Goal: Task Accomplishment & Management: Complete application form

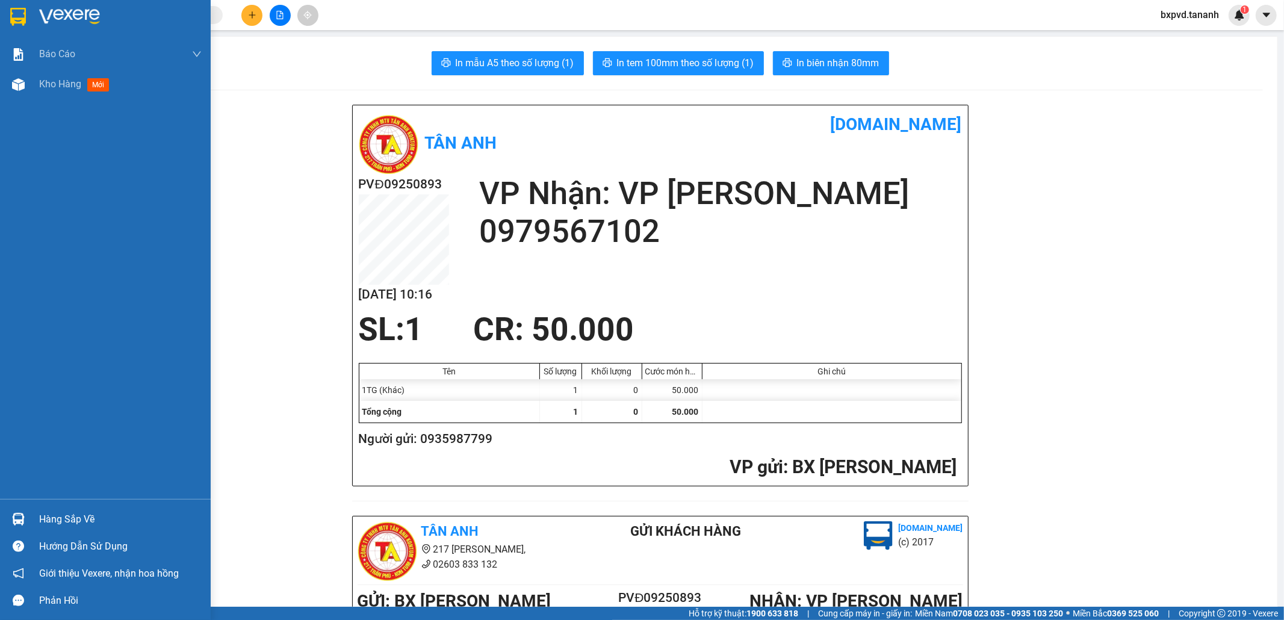
click at [13, 22] on img at bounding box center [18, 17] width 16 height 18
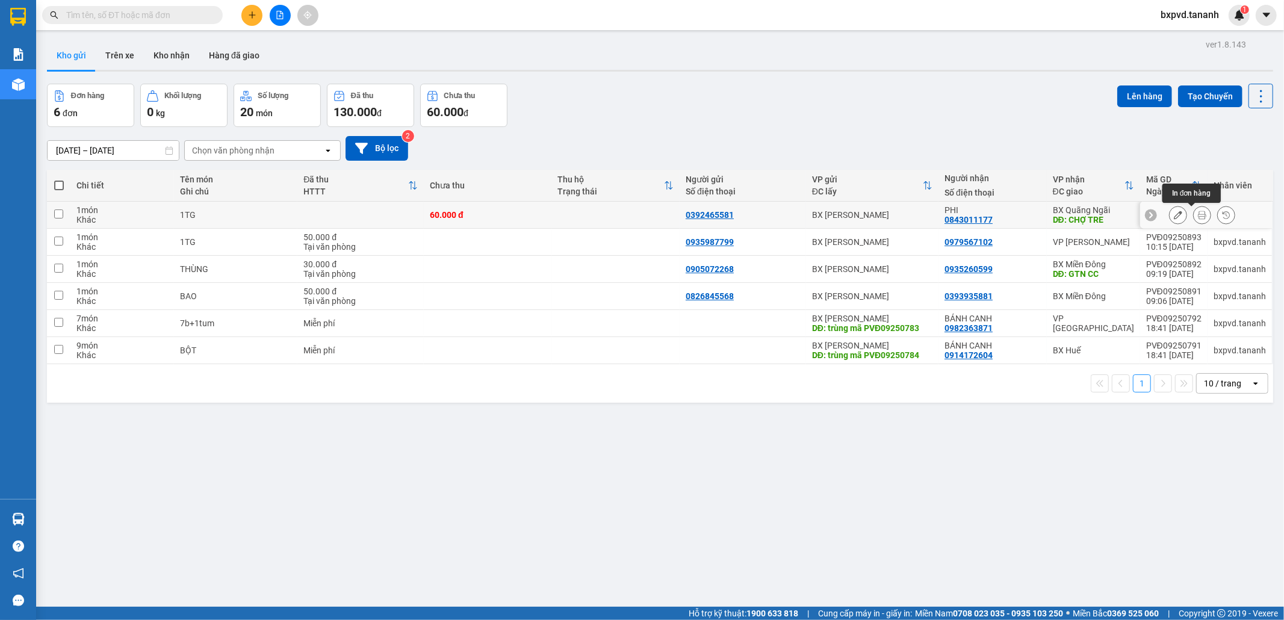
click at [1194, 220] on button at bounding box center [1202, 215] width 17 height 21
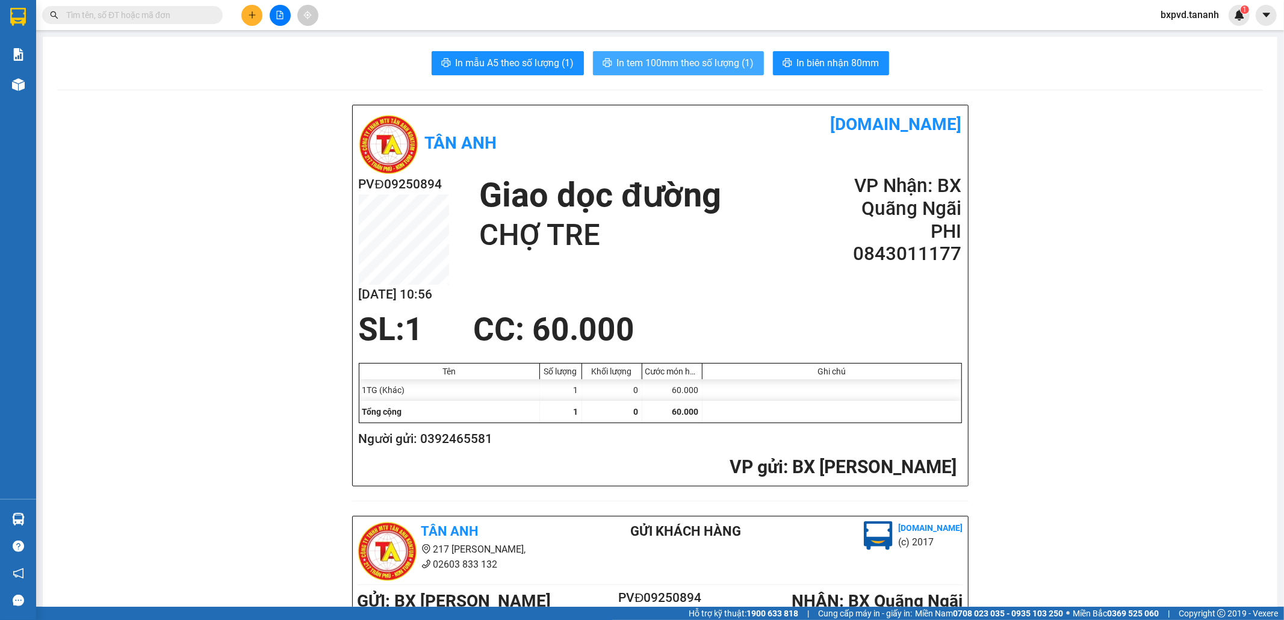
click at [695, 55] on span "In tem 100mm theo số lượng (1)" at bounding box center [685, 62] width 137 height 15
click at [685, 58] on span "In tem 100mm theo số lượng (1)" at bounding box center [685, 62] width 137 height 15
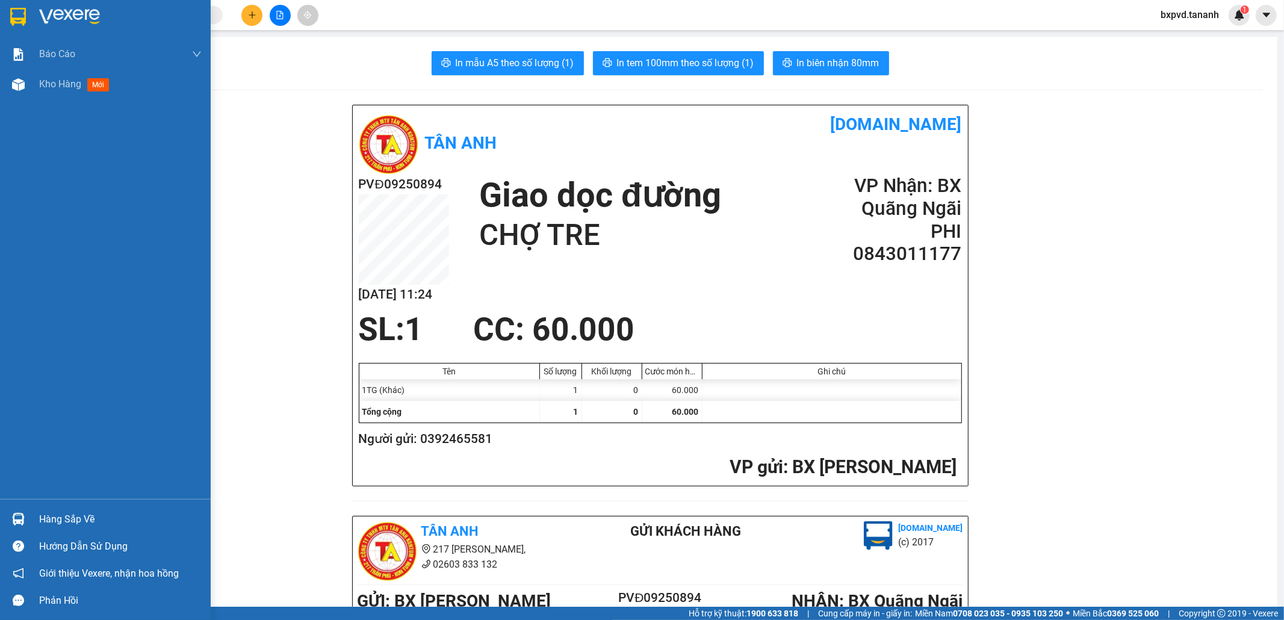
click at [8, 10] on div at bounding box center [18, 16] width 21 height 21
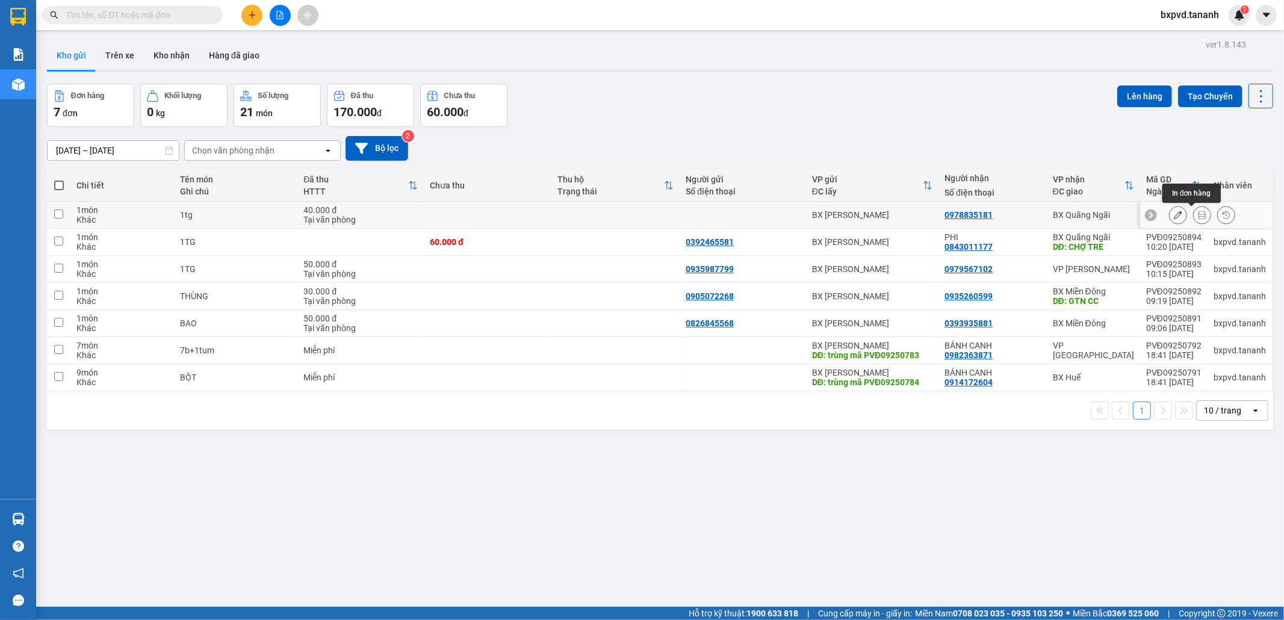
click at [1194, 218] on button at bounding box center [1202, 215] width 17 height 21
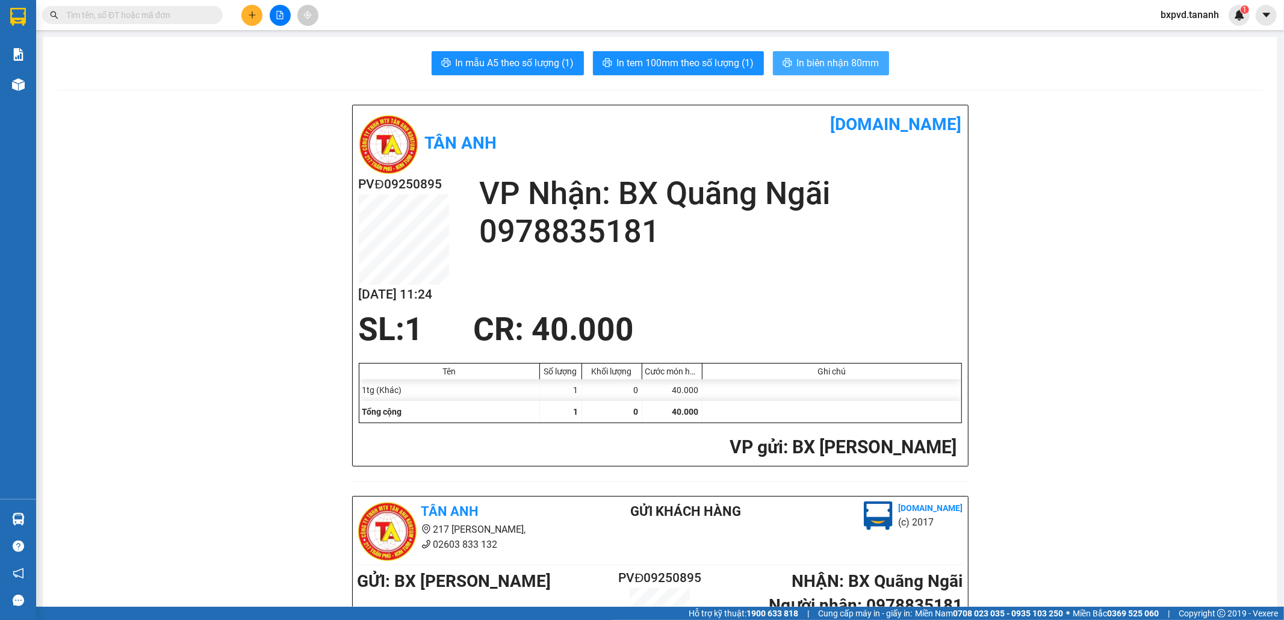
click at [867, 67] on span "In biên nhận 80mm" at bounding box center [838, 62] width 82 height 15
drag, startPoint x: 700, startPoint y: 48, endPoint x: 689, endPoint y: 69, distance: 24.0
click at [689, 69] on span "In tem 100mm theo số lượng (1)" at bounding box center [685, 62] width 137 height 15
click at [256, 19] on button at bounding box center [251, 15] width 21 height 21
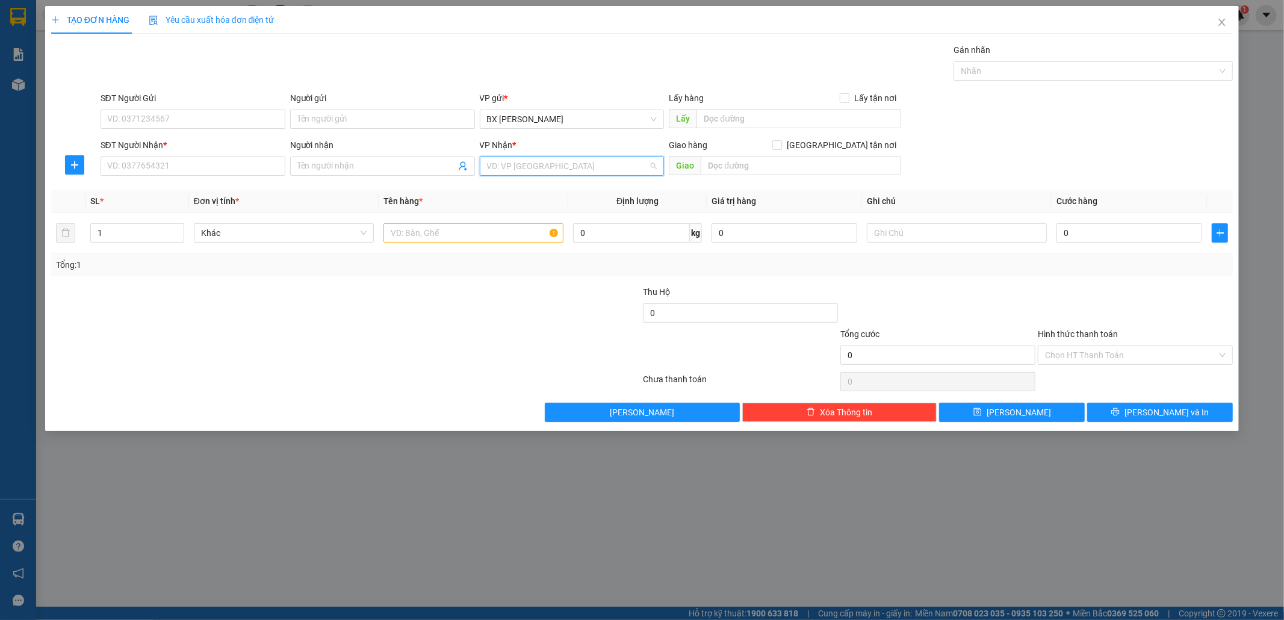
click at [530, 169] on input "search" at bounding box center [568, 166] width 162 height 18
click at [537, 376] on div "VP [PERSON_NAME]" at bounding box center [572, 382] width 170 height 13
click at [200, 123] on input "SĐT Người Gửi" at bounding box center [193, 119] width 185 height 19
type input "0"
click at [137, 170] on input "SĐT Người Nhận *" at bounding box center [193, 166] width 185 height 19
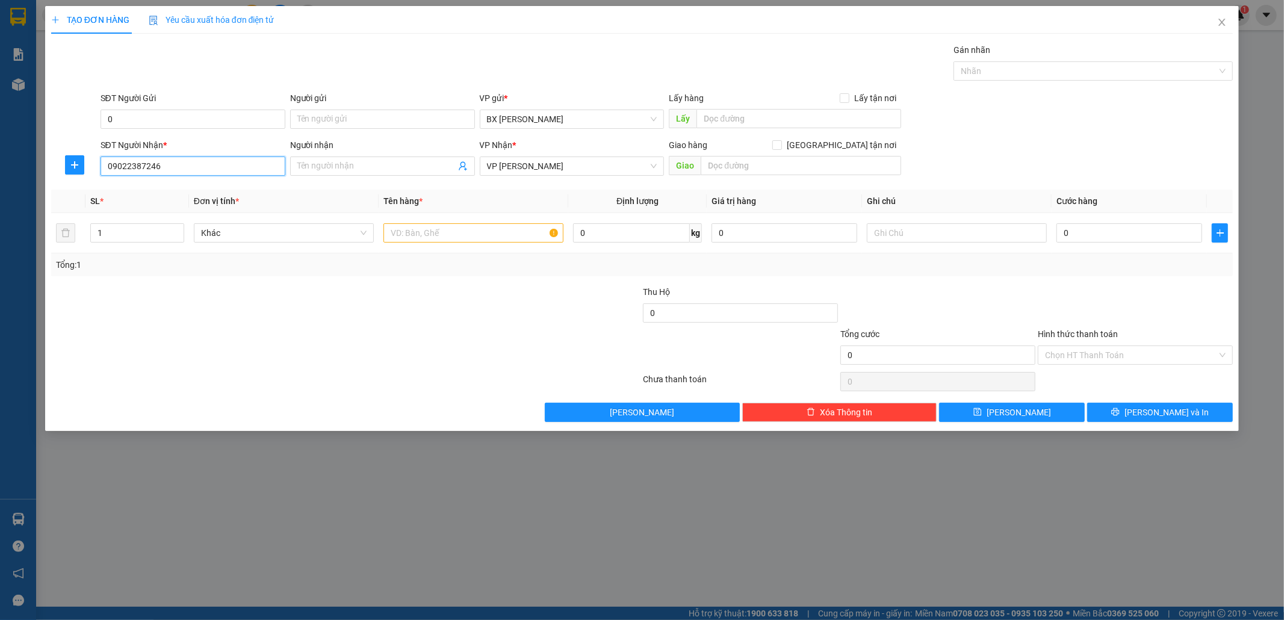
type input "09022387246"
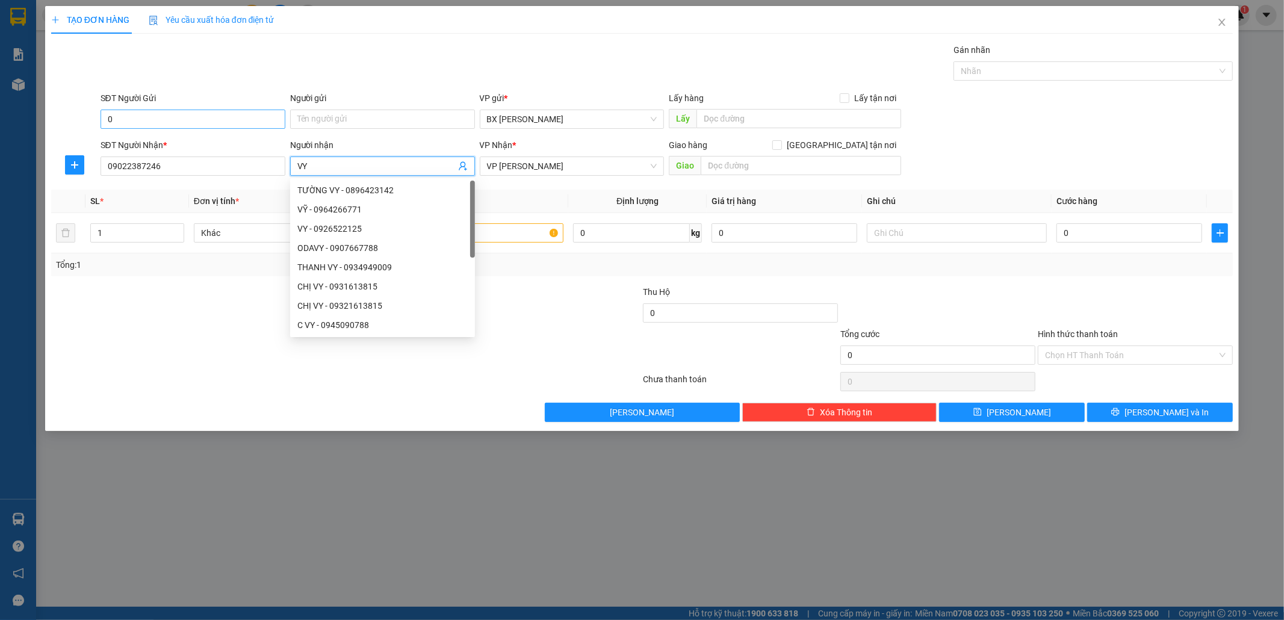
type input "VY"
click at [149, 119] on input "0" at bounding box center [193, 119] width 185 height 19
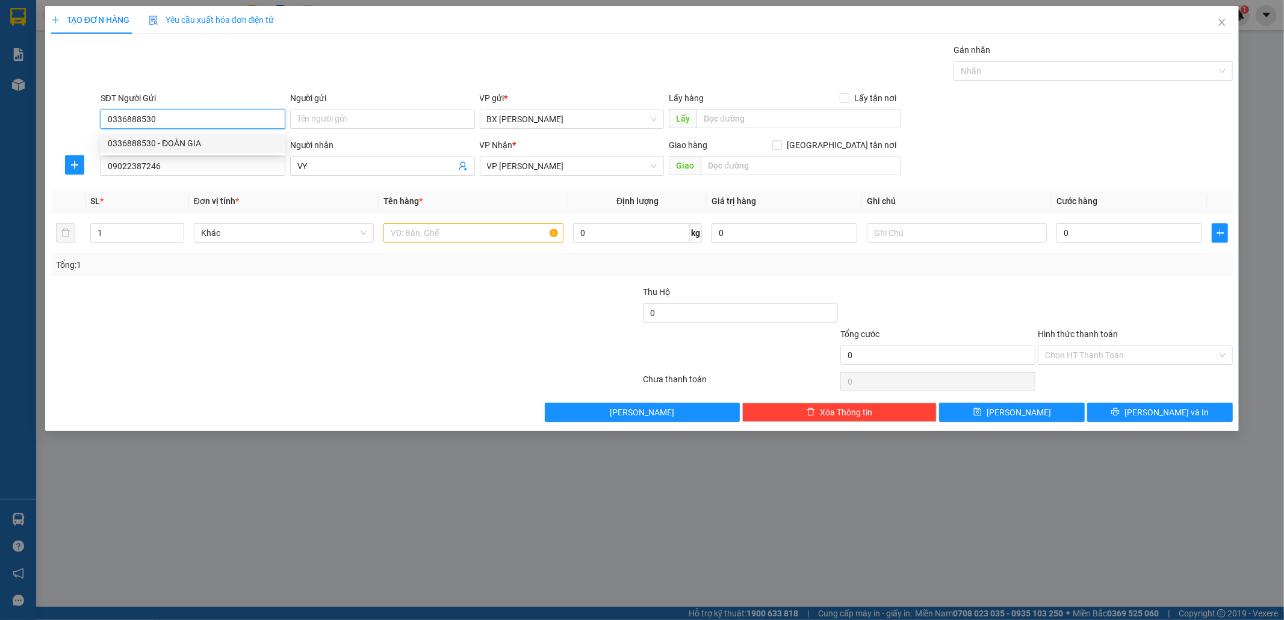
type input "0336888530"
type input "ĐOÀN GIA"
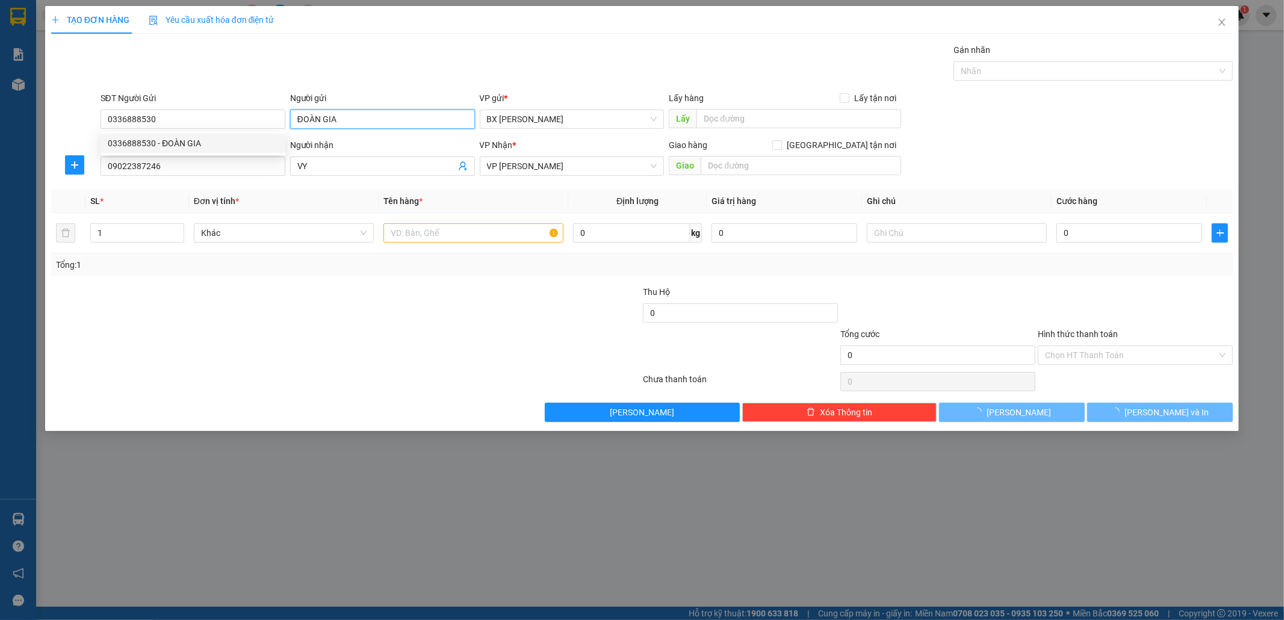
type input "50.000"
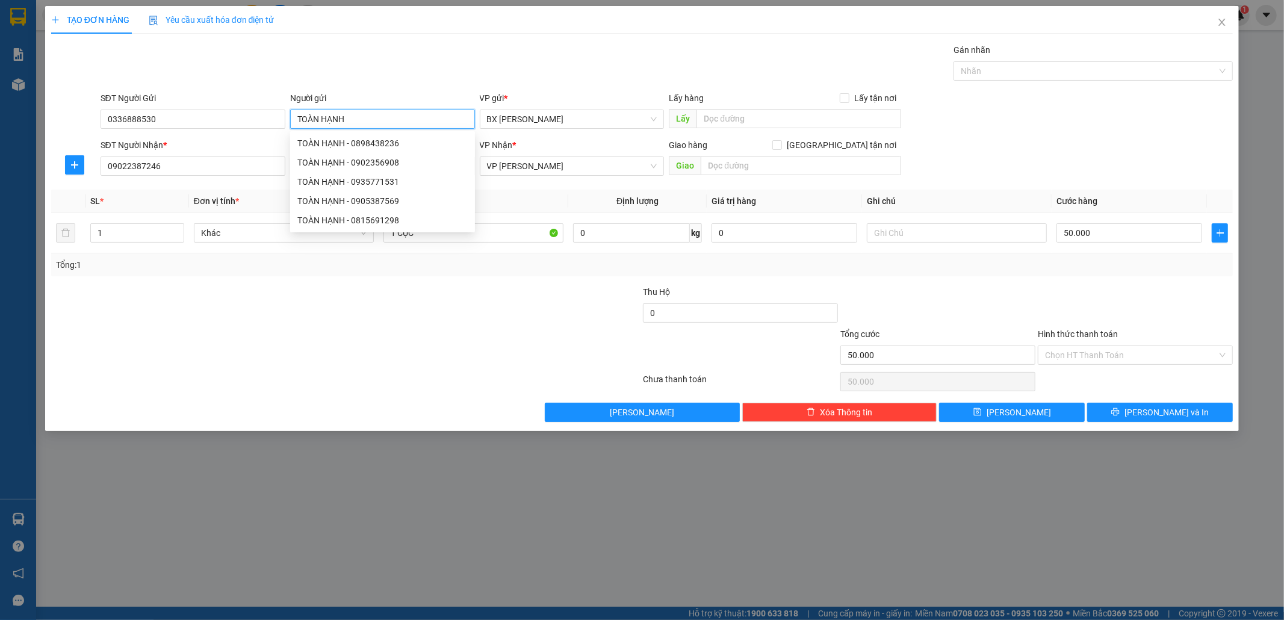
type input "TOÀN HẠNH"
drag, startPoint x: 275, startPoint y: 344, endPoint x: 337, endPoint y: 335, distance: 62.8
click at [340, 332] on div at bounding box center [247, 349] width 395 height 42
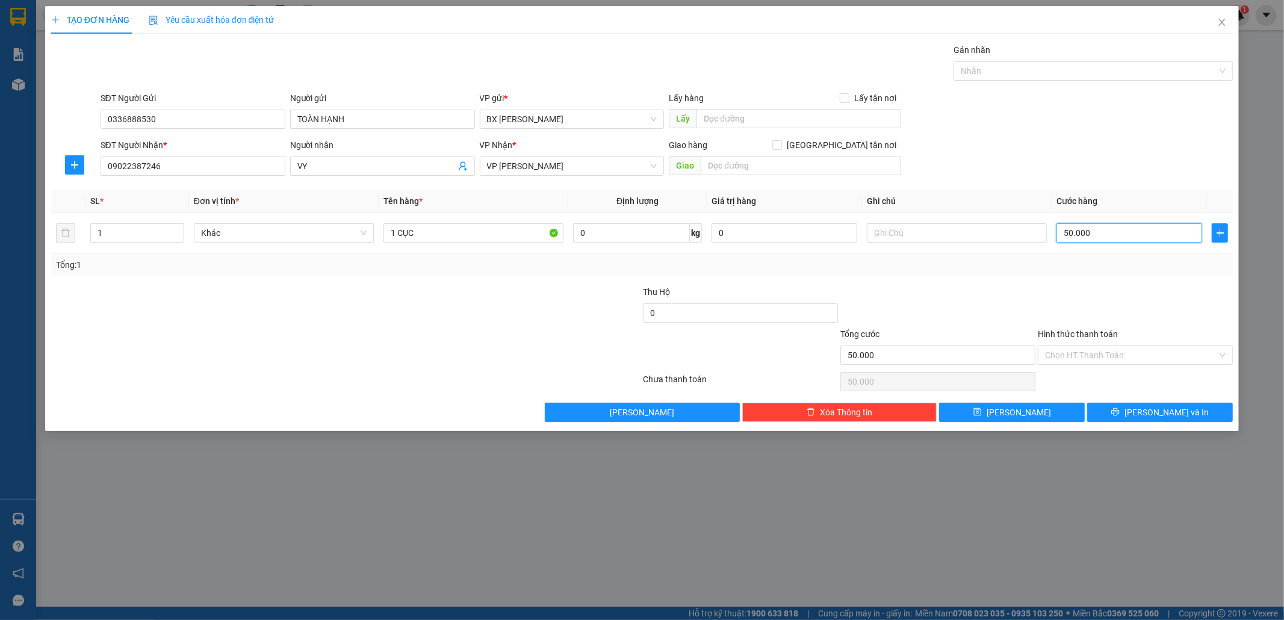
type input "4"
type input "40"
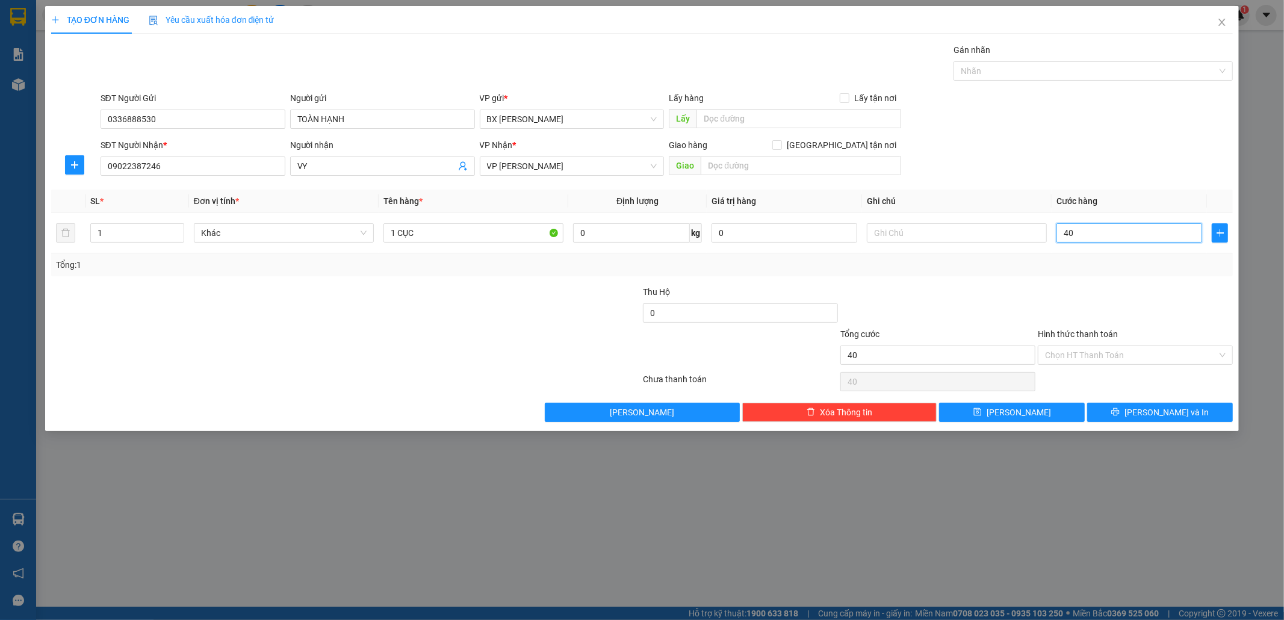
type input "40"
type input "40.000"
click at [1116, 332] on label "Hình thức thanh toán" at bounding box center [1078, 334] width 80 height 10
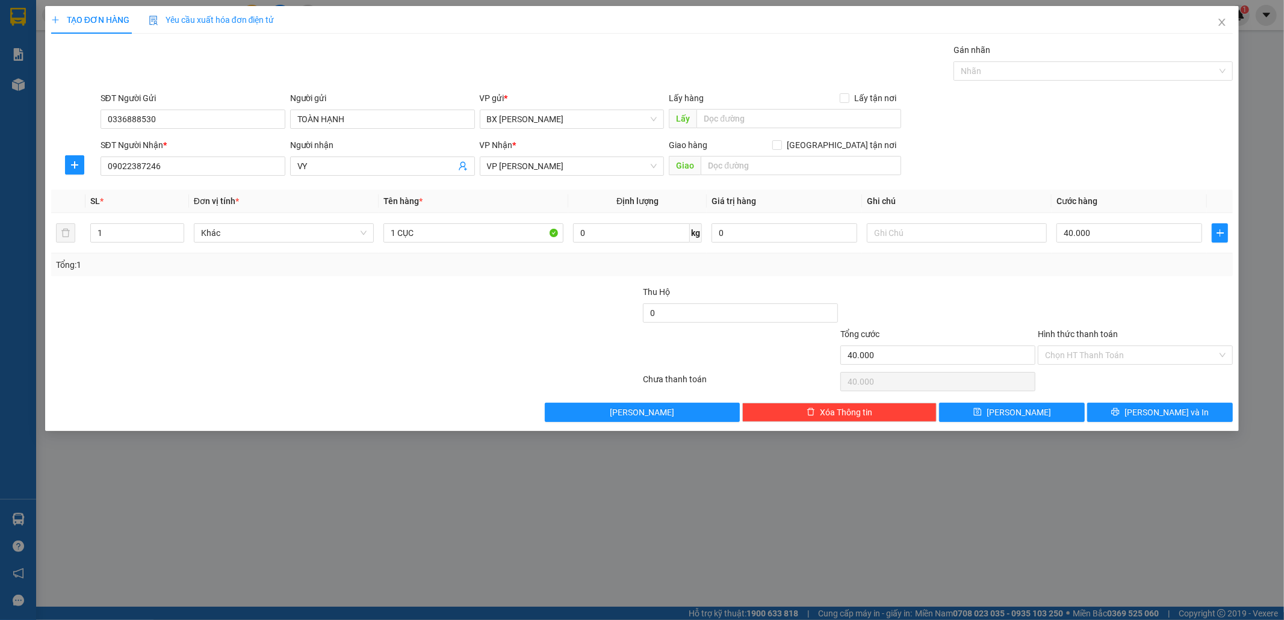
click at [1116, 346] on input "Hình thức thanh toán" at bounding box center [1131, 355] width 172 height 18
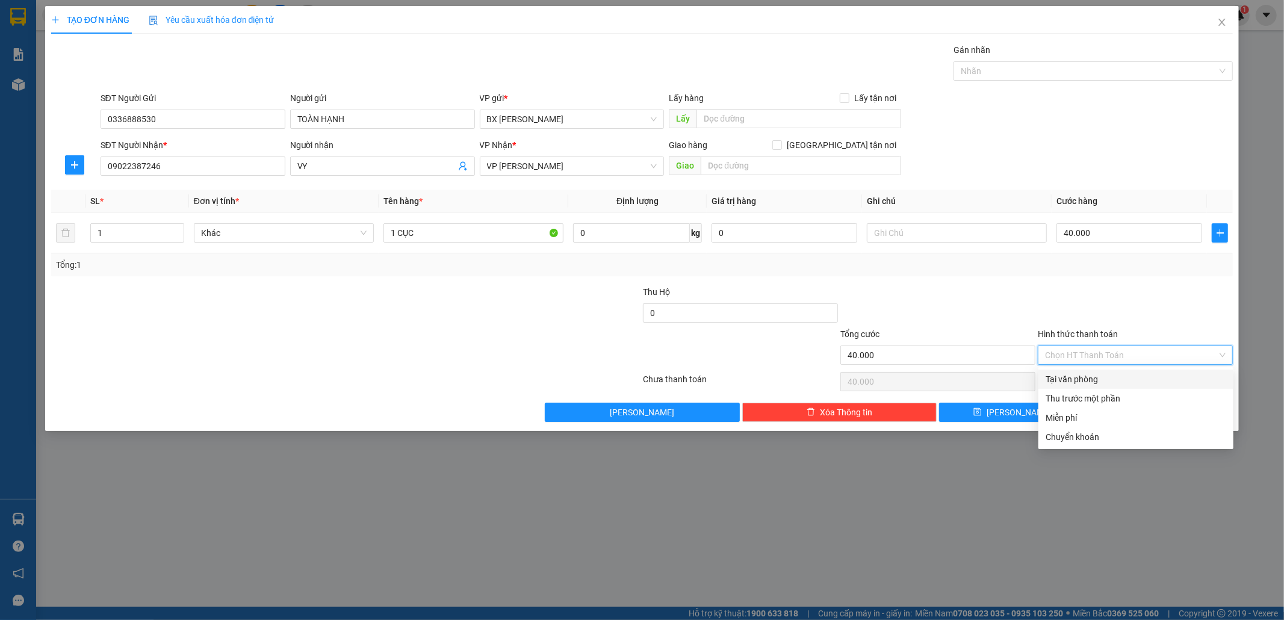
click at [1094, 378] on div "Tại văn phòng" at bounding box center [1136, 379] width 181 height 13
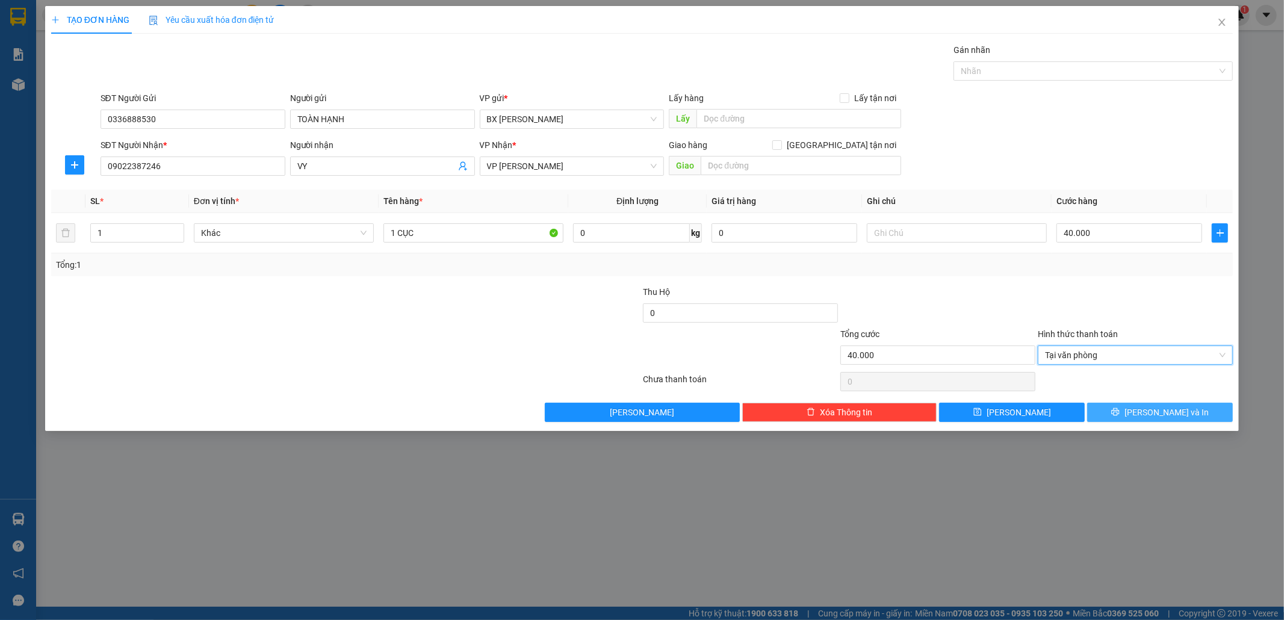
click at [1122, 410] on button "[PERSON_NAME] và In" at bounding box center [1160, 412] width 146 height 19
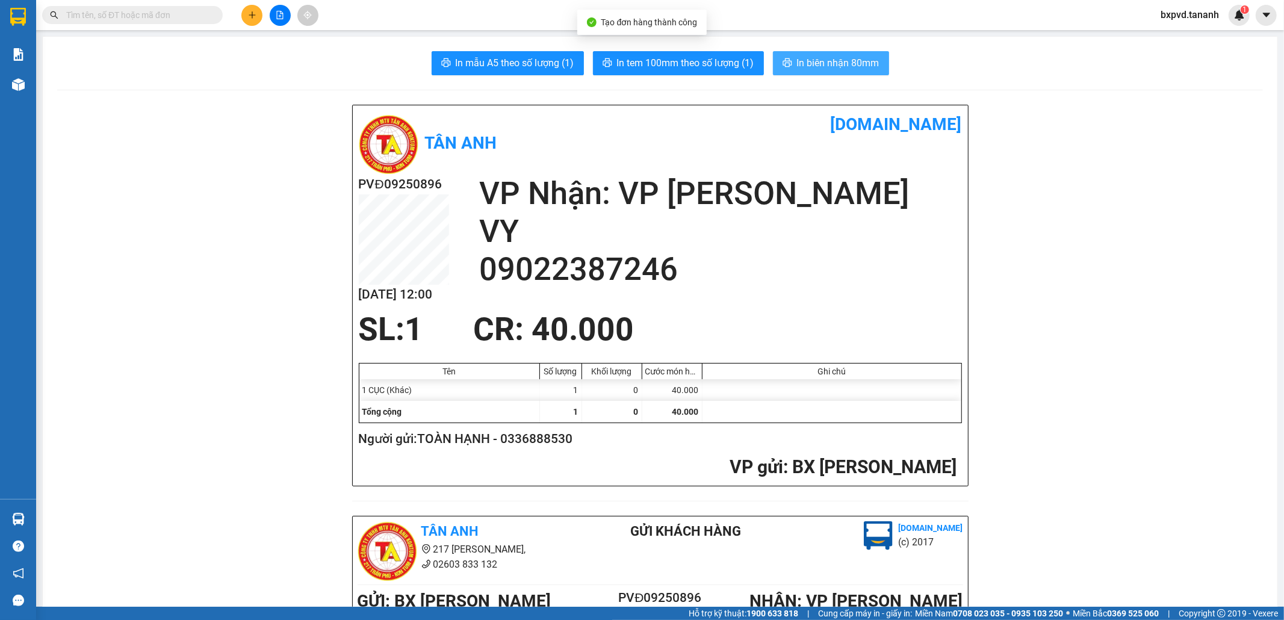
click at [880, 65] on button "In biên nhận 80mm" at bounding box center [831, 63] width 116 height 24
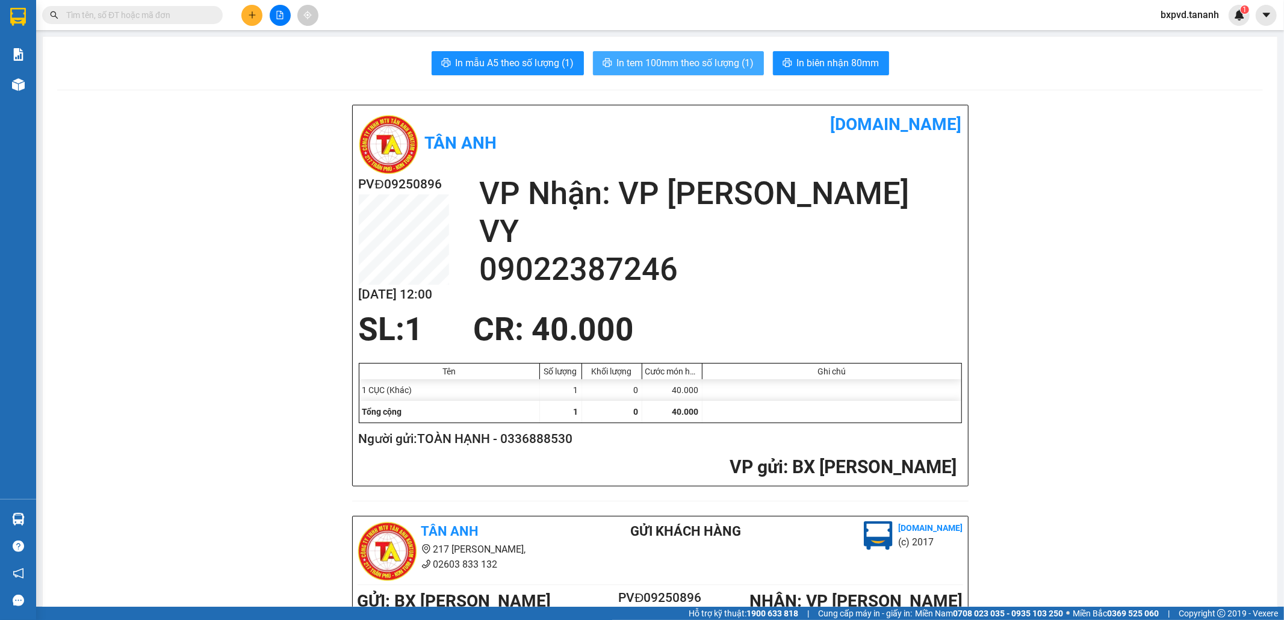
click at [729, 55] on button "In tem 100mm theo số lượng (1)" at bounding box center [678, 63] width 171 height 24
click at [721, 68] on span "In tem 100mm theo số lượng (1)" at bounding box center [685, 62] width 137 height 15
